Goal: Task Accomplishment & Management: Complete application form

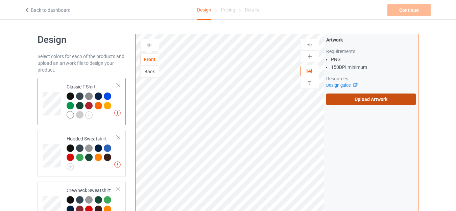
click at [368, 101] on label "Upload Artwork" at bounding box center [371, 99] width 90 height 11
click at [0, 0] on input "Upload Artwork" at bounding box center [0, 0] width 0 height 0
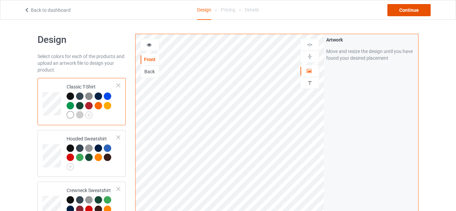
click at [399, 16] on div "Continue" at bounding box center [408, 10] width 43 height 12
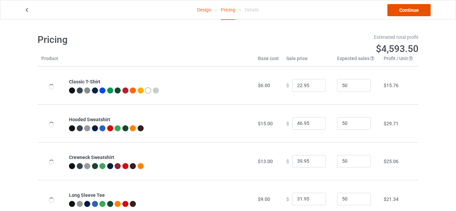
click at [399, 16] on link "Continue" at bounding box center [408, 10] width 43 height 12
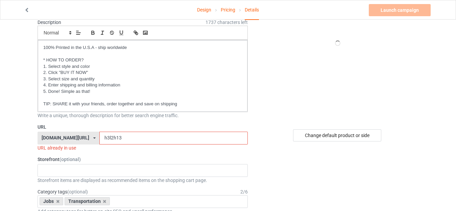
scroll to position [68, 0]
click at [111, 139] on input "h3l2h13" at bounding box center [173, 137] width 148 height 13
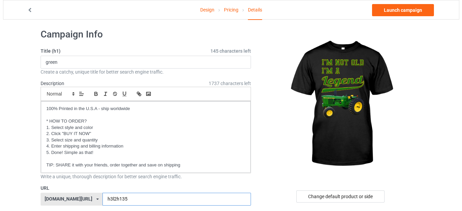
scroll to position [0, 0]
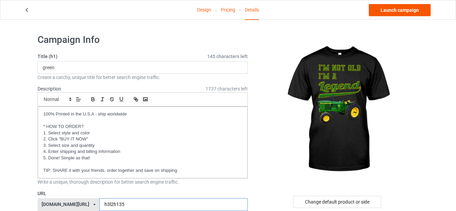
type input "h3l2h135"
click at [397, 13] on link "Launch campaign" at bounding box center [400, 10] width 62 height 12
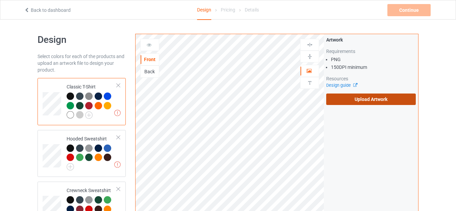
click at [338, 97] on label "Upload Artwork" at bounding box center [371, 99] width 90 height 11
click at [0, 0] on input "Upload Artwork" at bounding box center [0, 0] width 0 height 0
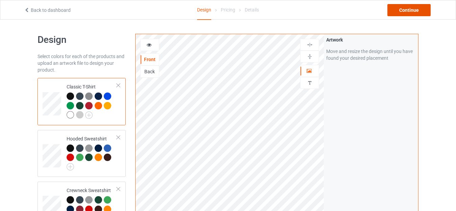
click at [405, 8] on div "Continue" at bounding box center [408, 10] width 43 height 12
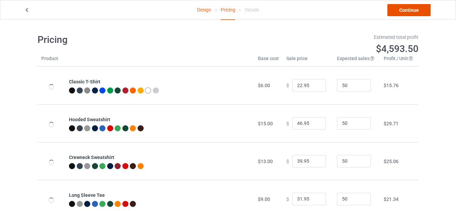
click at [416, 13] on link "Continue" at bounding box center [408, 10] width 43 height 12
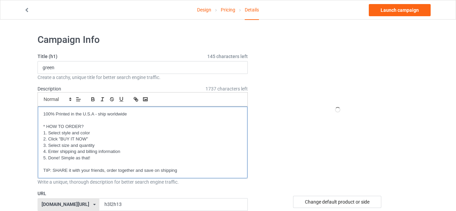
click at [110, 172] on p "TIP: SHARE it with your friends, order together and save on shipping" at bounding box center [142, 171] width 199 height 6
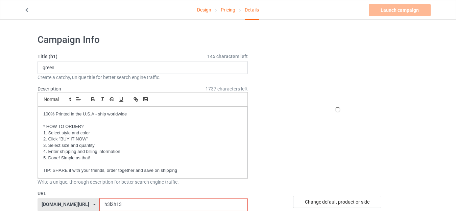
click at [110, 198] on input "h3l2h13" at bounding box center [173, 204] width 148 height 13
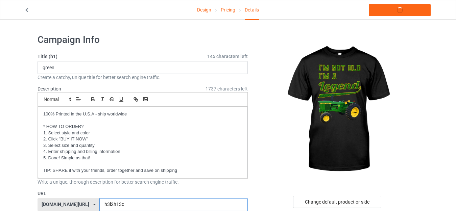
scroll to position [34, 0]
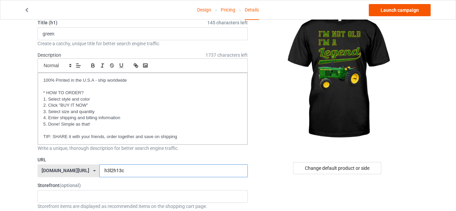
type input "h3l2h13c"
click at [395, 9] on link "Launch campaign" at bounding box center [400, 10] width 62 height 12
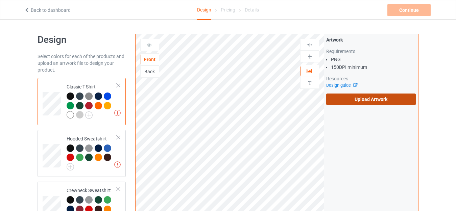
click at [338, 100] on label "Upload Artwork" at bounding box center [371, 99] width 90 height 11
click at [0, 0] on input "Upload Artwork" at bounding box center [0, 0] width 0 height 0
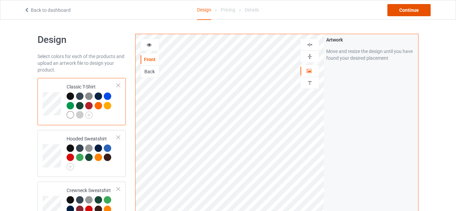
click at [396, 13] on div "Continue" at bounding box center [408, 10] width 43 height 12
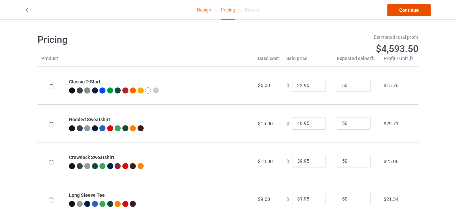
click at [396, 13] on link "Continue" at bounding box center [408, 10] width 43 height 12
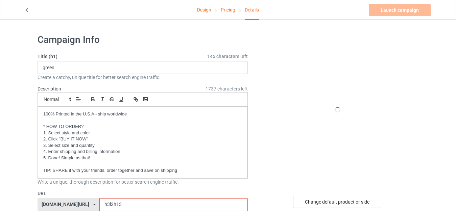
scroll to position [68, 0]
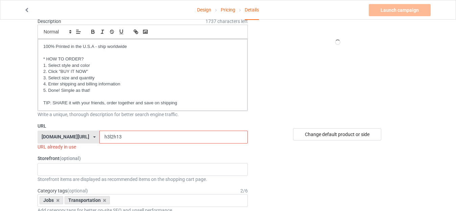
click at [118, 139] on input "h3l2h13" at bounding box center [173, 137] width 148 height 13
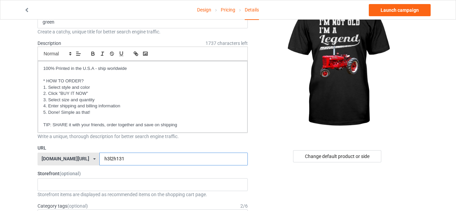
scroll to position [34, 0]
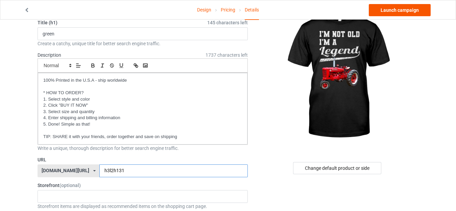
type input "h3l2h131"
click at [396, 15] on link "Launch campaign" at bounding box center [400, 10] width 62 height 12
